Goal: Task Accomplishment & Management: Manage account settings

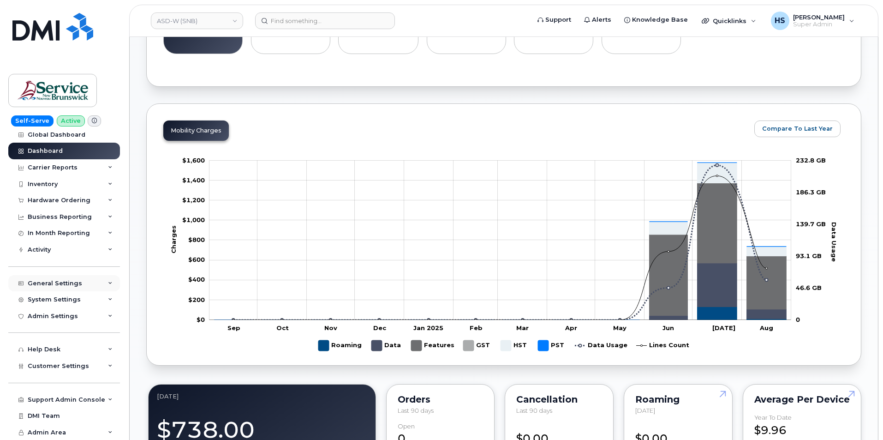
scroll to position [369, 0]
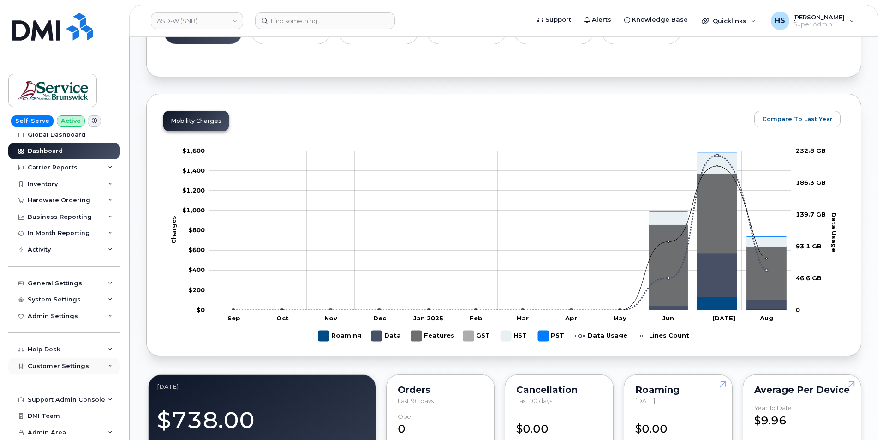
click at [47, 364] on span "Customer Settings" at bounding box center [58, 365] width 61 height 7
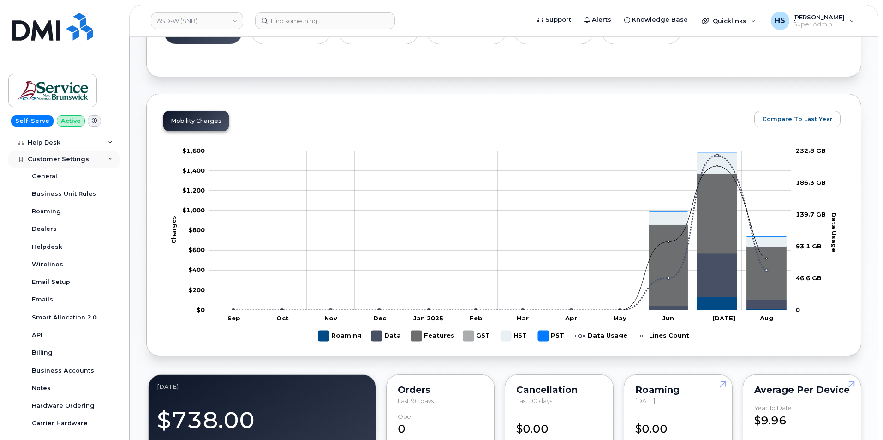
scroll to position [237, 0]
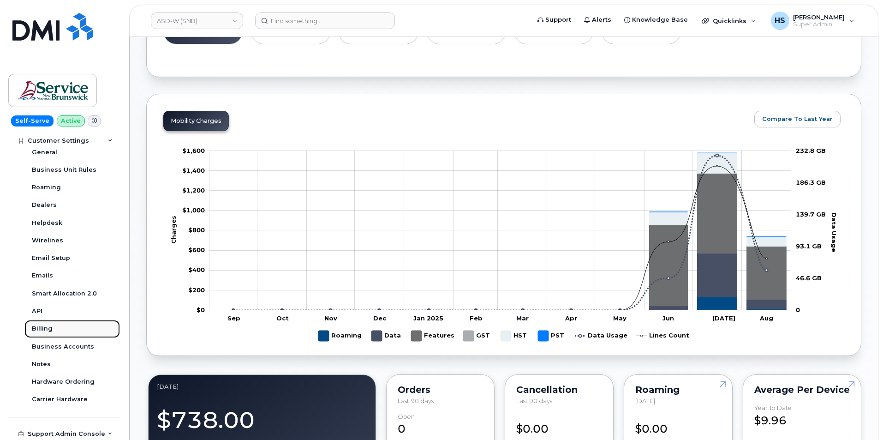
click at [45, 331] on div "Billing" at bounding box center [42, 328] width 21 height 8
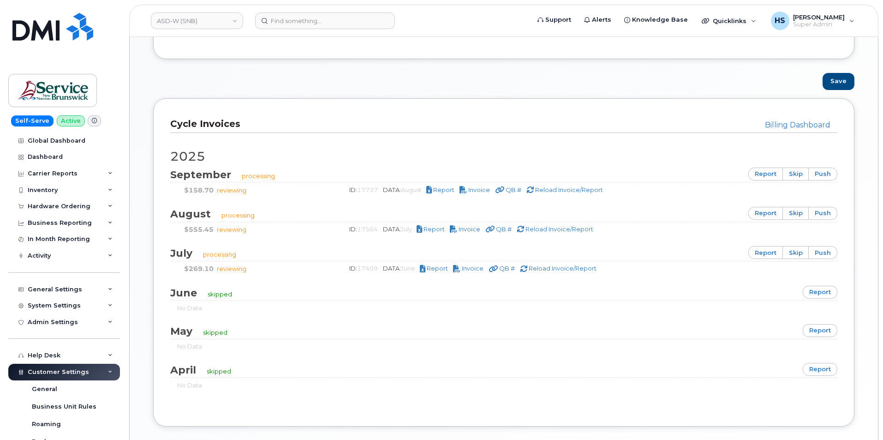
scroll to position [507, 0]
click at [466, 76] on div "Save" at bounding box center [503, 80] width 715 height 17
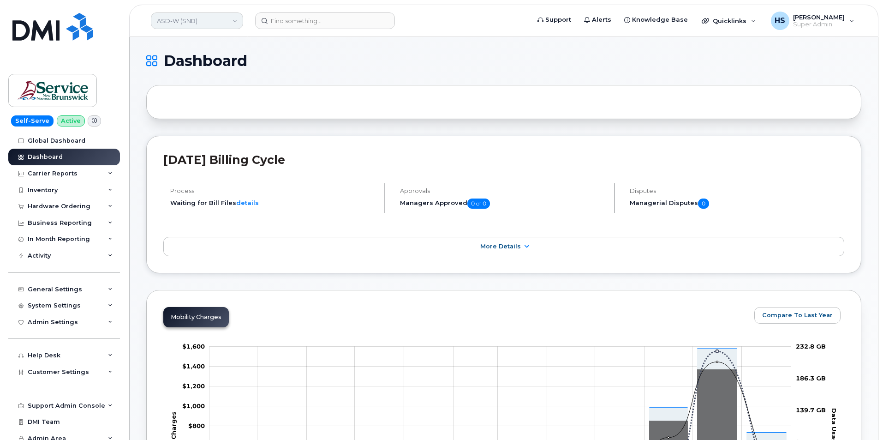
click at [226, 23] on link "ASD-W (SNB)" at bounding box center [197, 20] width 92 height 17
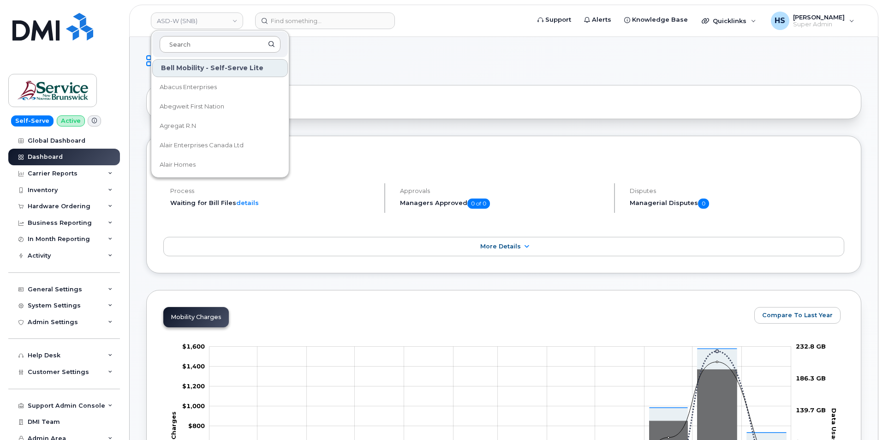
click at [201, 45] on input at bounding box center [220, 44] width 121 height 17
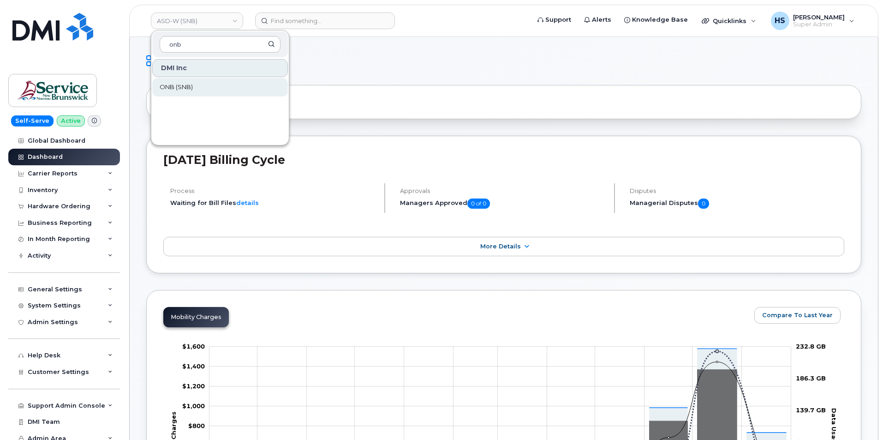
type input "onb"
click at [189, 83] on span "ONB (SNB)" at bounding box center [176, 87] width 33 height 9
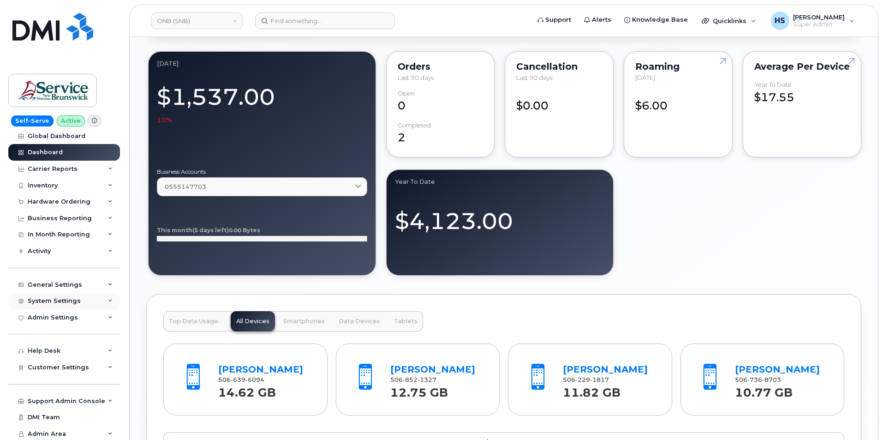
scroll to position [6, 0]
click at [51, 363] on span "Customer Settings" at bounding box center [58, 365] width 61 height 7
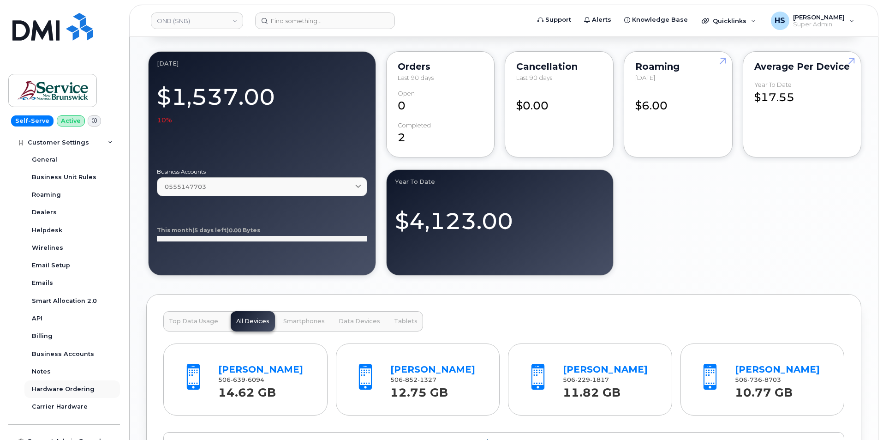
scroll to position [237, 0]
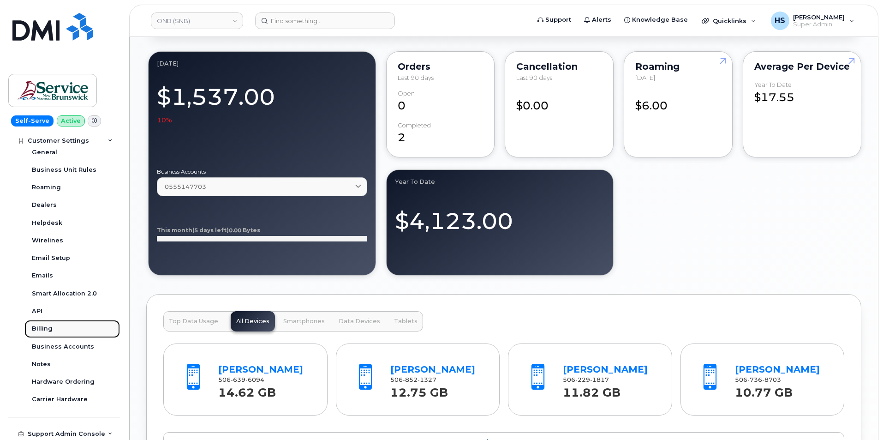
click at [51, 328] on div "Billing" at bounding box center [42, 328] width 21 height 8
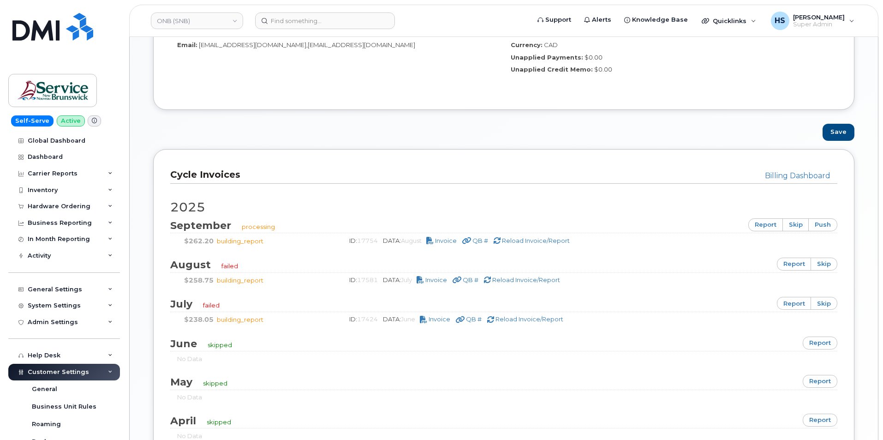
scroll to position [461, 0]
